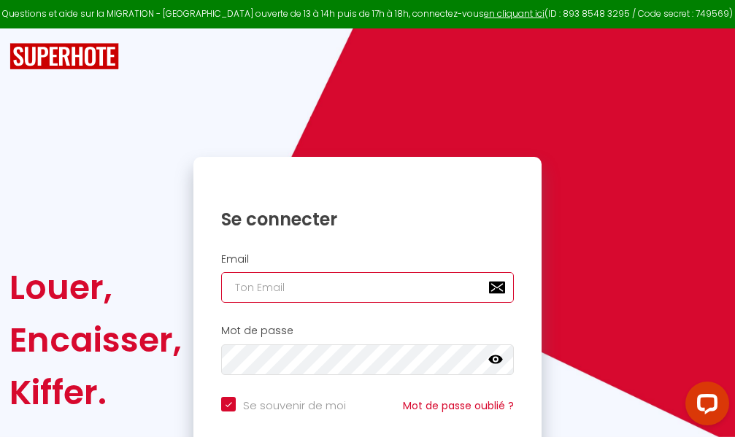
click at [375, 291] on input "email" at bounding box center [367, 287] width 293 height 31
type input "m"
checkbox input "true"
type input "ma"
checkbox input "true"
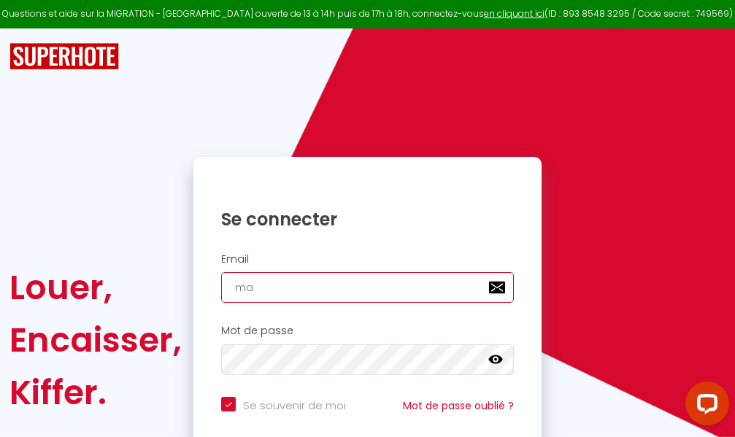
type input "mar"
checkbox input "true"
type input "marc"
checkbox input "true"
type input "marcd"
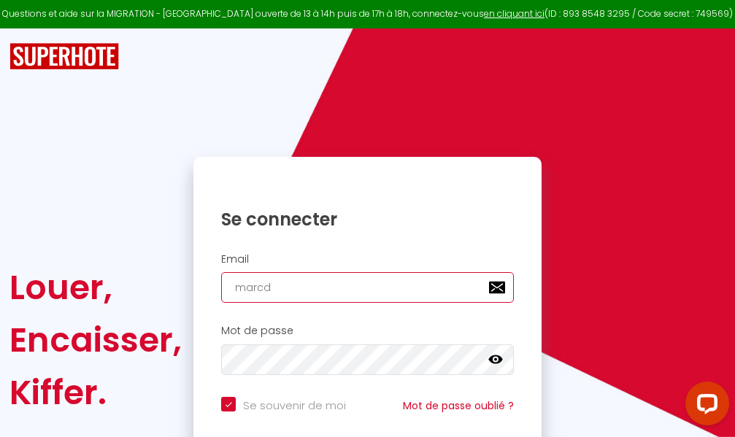
checkbox input "true"
type input "marcdp"
checkbox input "true"
type input "marcdpo"
checkbox input "true"
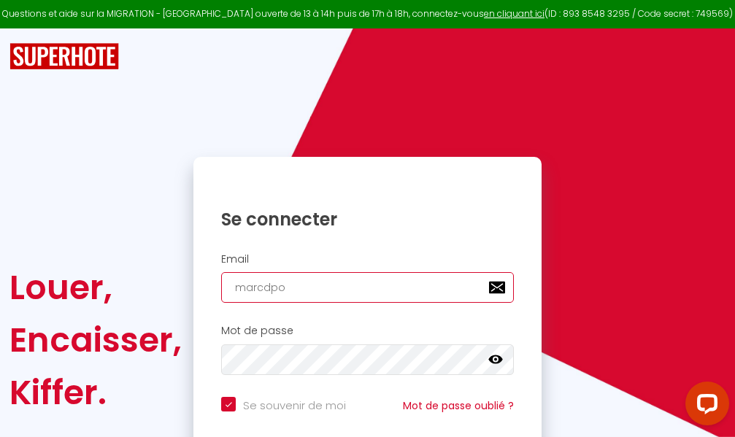
type input "marcdpoz"
checkbox input "true"
type input "marcdpoz."
checkbox input "true"
type input "marcdpoz.l"
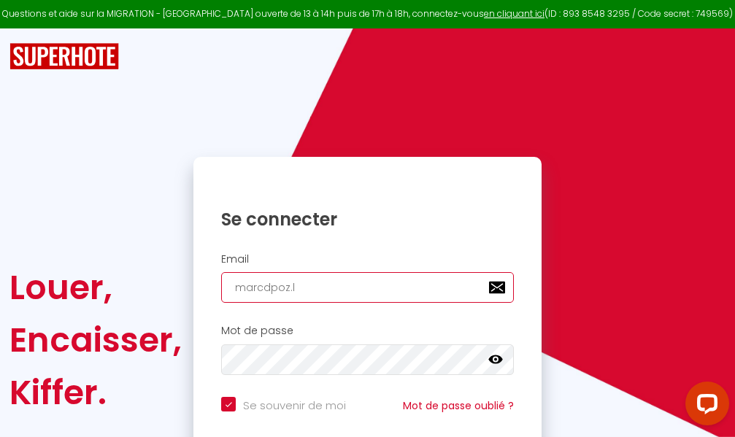
checkbox input "true"
type input "marcdpoz.lo"
checkbox input "true"
type input "marcdpoz.loc"
checkbox input "true"
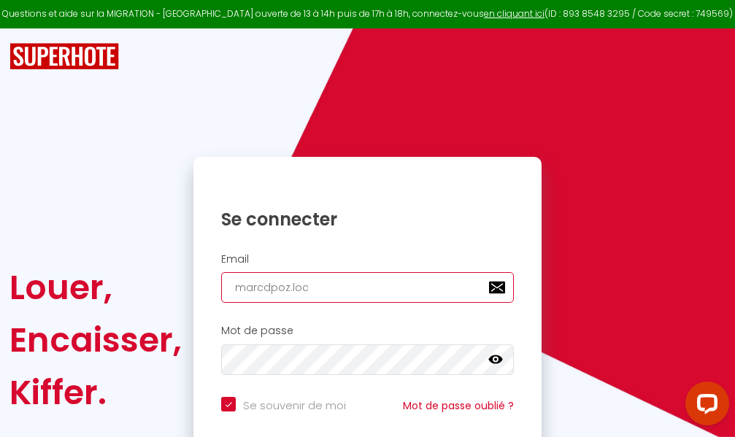
type input "marcdpoz.loca"
checkbox input "true"
type input "marcdpoz.locat"
checkbox input "true"
type input "marcdpoz.locati"
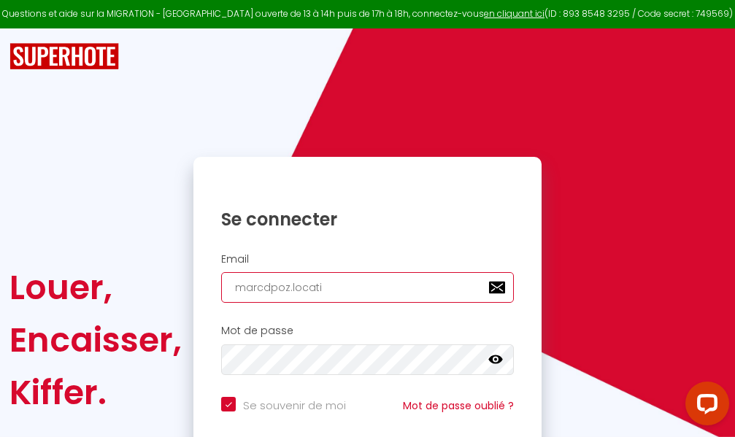
checkbox input "true"
type input "marcdpoz.locatio"
checkbox input "true"
type input "marcdpoz.location"
checkbox input "true"
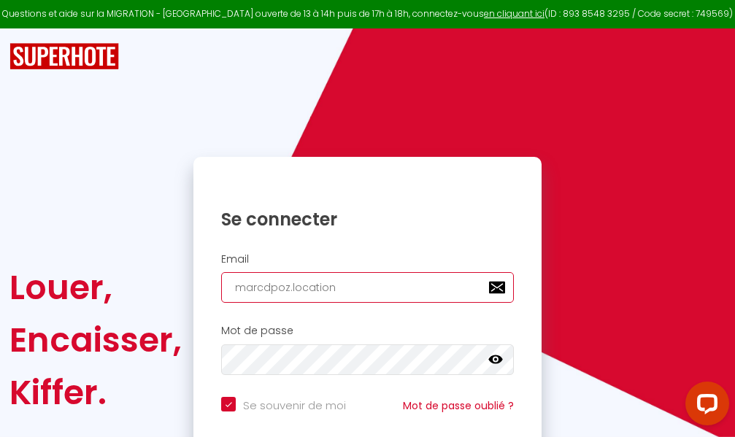
type input "marcdpoz.location@"
checkbox input "true"
type input "marcdpoz.location@g"
checkbox input "true"
type input "marcdpoz.location@gm"
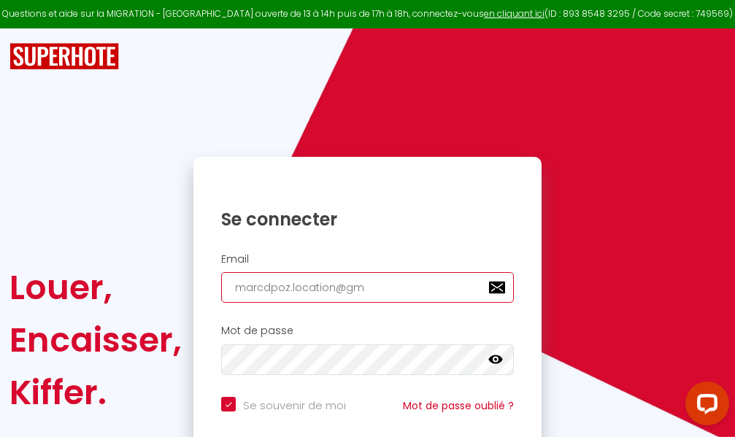
checkbox input "true"
type input "marcdpoz.location@gma"
checkbox input "true"
type input "marcdpoz.location@gmai"
checkbox input "true"
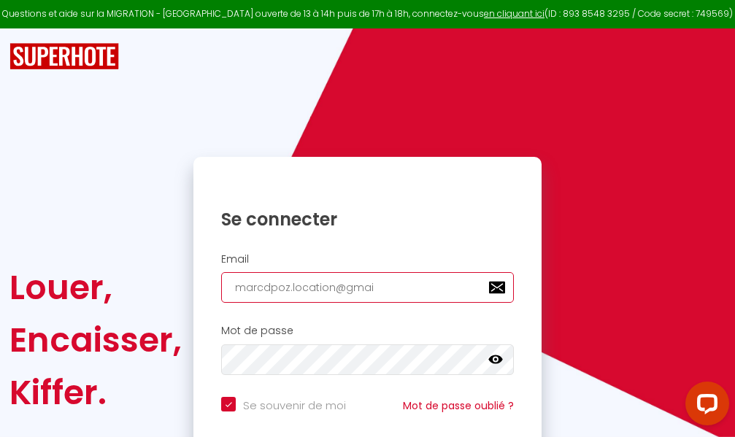
type input "marcdpoz.location@gmail"
checkbox input "true"
type input "marcdpoz.location@gmail."
checkbox input "true"
type input "marcdpoz.location@gmail.c"
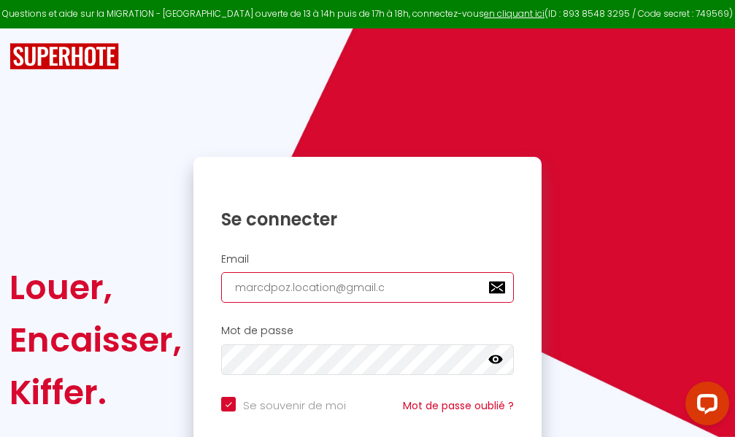
checkbox input "true"
type input "marcdpoz.location@gmail.co"
checkbox input "true"
type input "marcdpoz.location@gmail.com"
checkbox input "true"
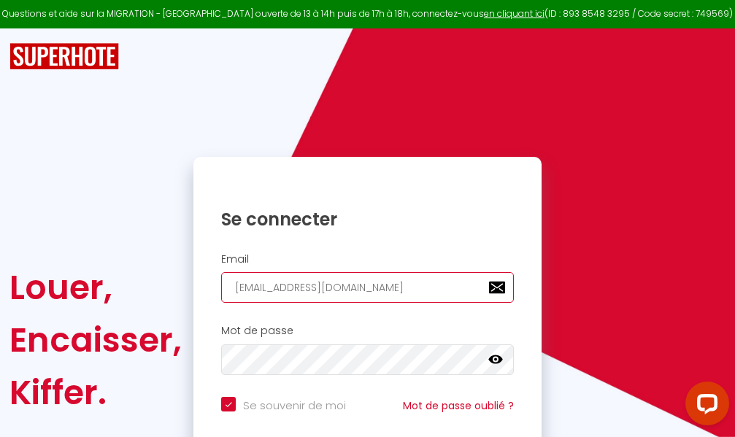
type input "marcdpoz.location@gmail.com"
click at [410, 284] on input "email" at bounding box center [367, 287] width 293 height 31
